Goal: Check status: Check status

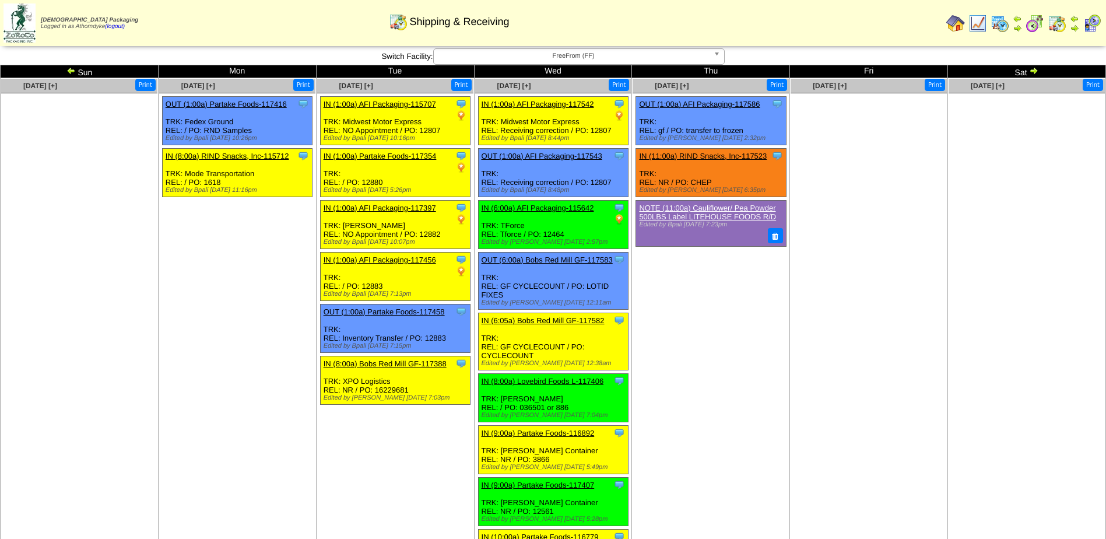
scroll to position [546, 0]
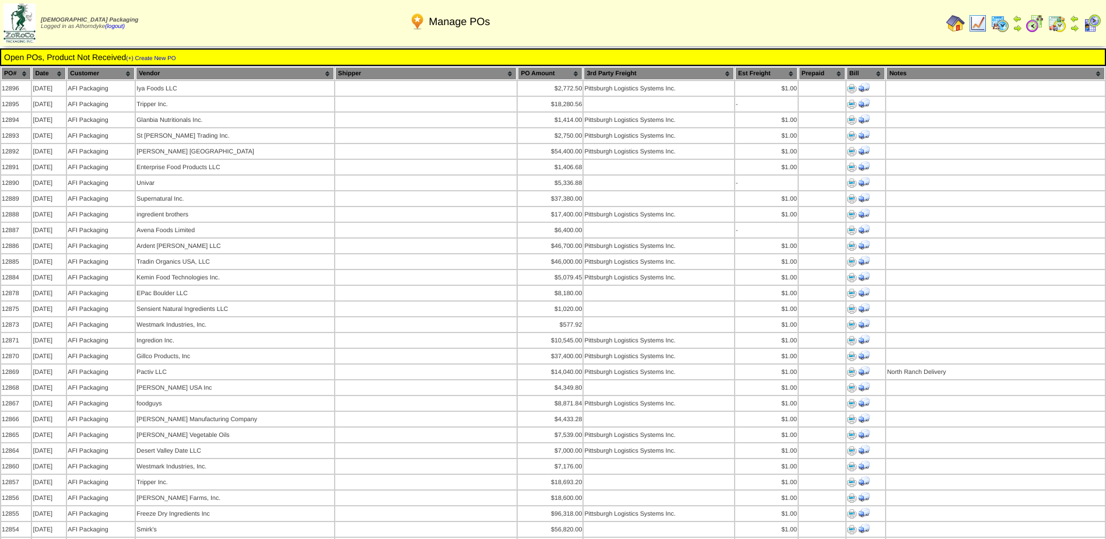
scroll to position [874, 0]
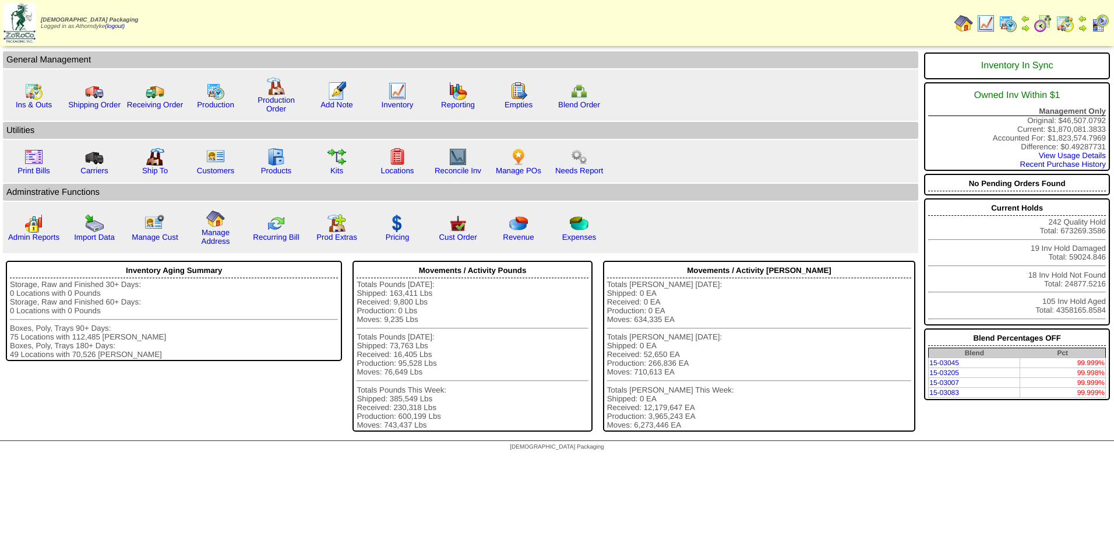
click at [1065, 26] on img at bounding box center [1065, 23] width 19 height 19
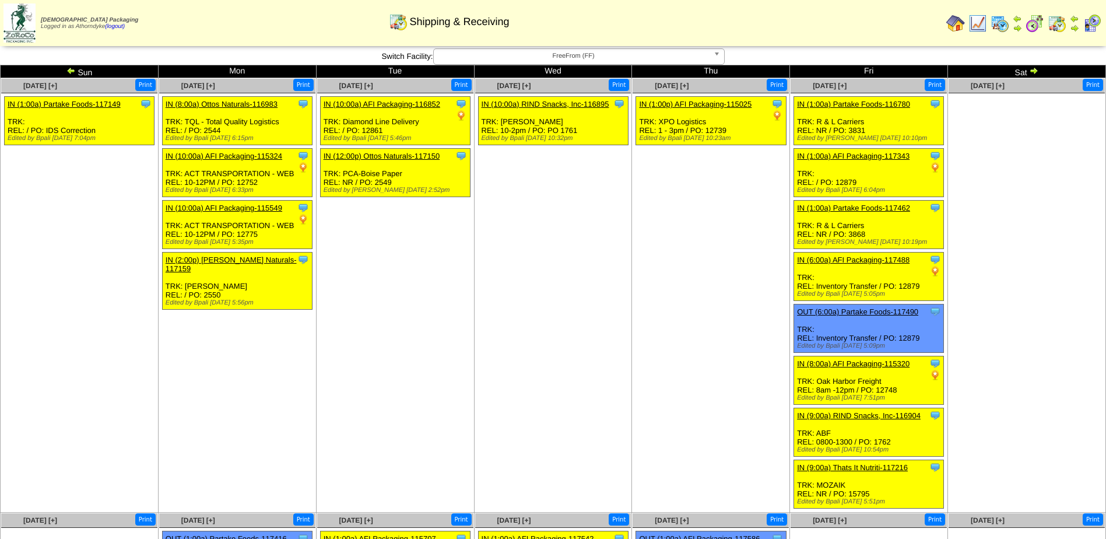
click at [1022, 73] on td "Sat" at bounding box center [1027, 71] width 158 height 13
click at [1034, 69] on img at bounding box center [1033, 70] width 9 height 9
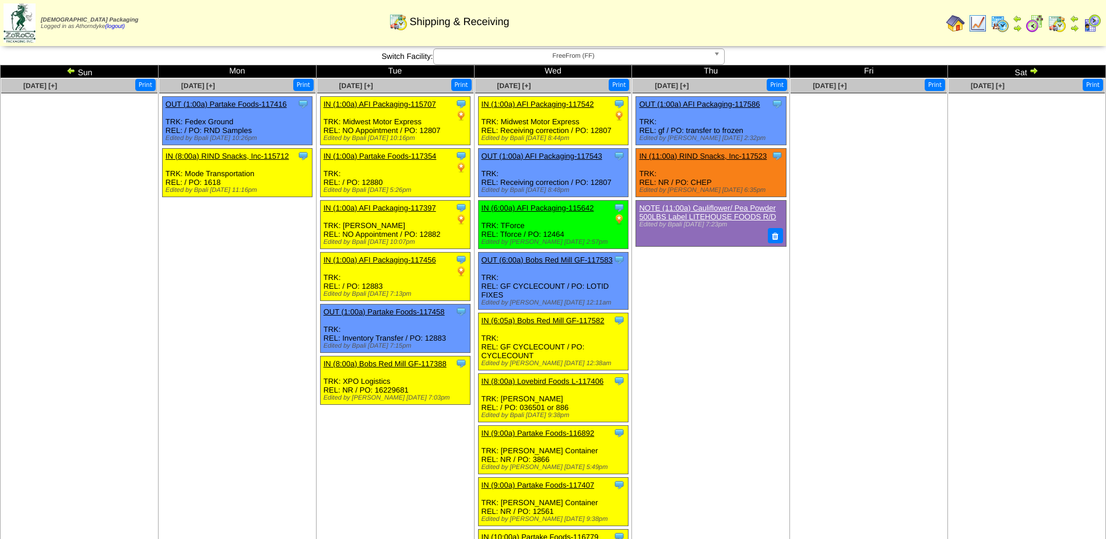
click at [802, 444] on td "[DATE] [+] Print" at bounding box center [869, 464] width 158 height 772
click at [793, 311] on td "[DATE] [+] Print" at bounding box center [869, 464] width 158 height 772
